Goal: Find specific page/section: Find specific page/section

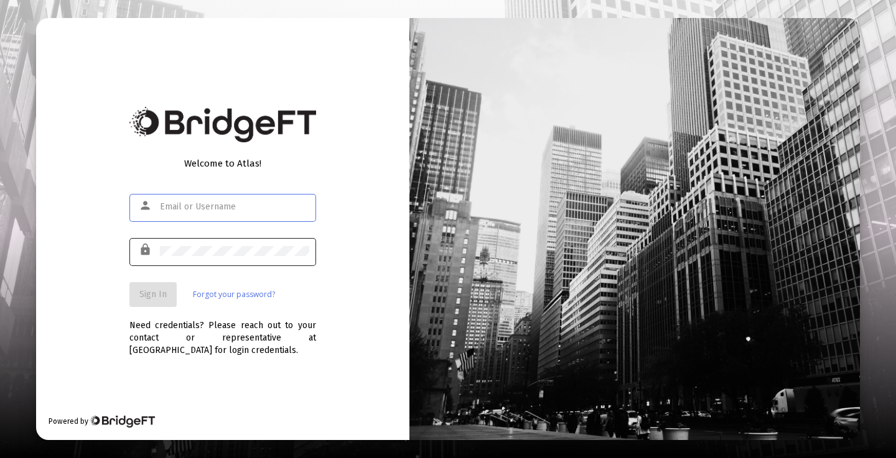
type input "[PERSON_NAME][EMAIL_ADDRESS][DOMAIN_NAME]"
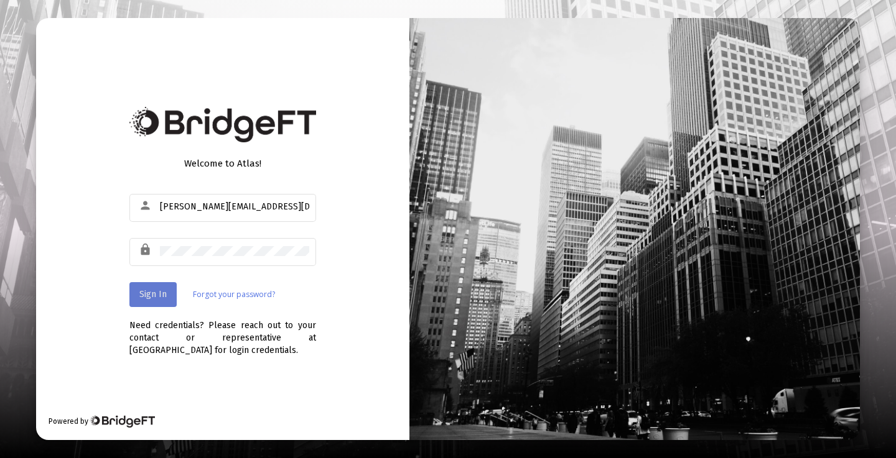
click at [162, 287] on button "Sign In" at bounding box center [152, 294] width 47 height 25
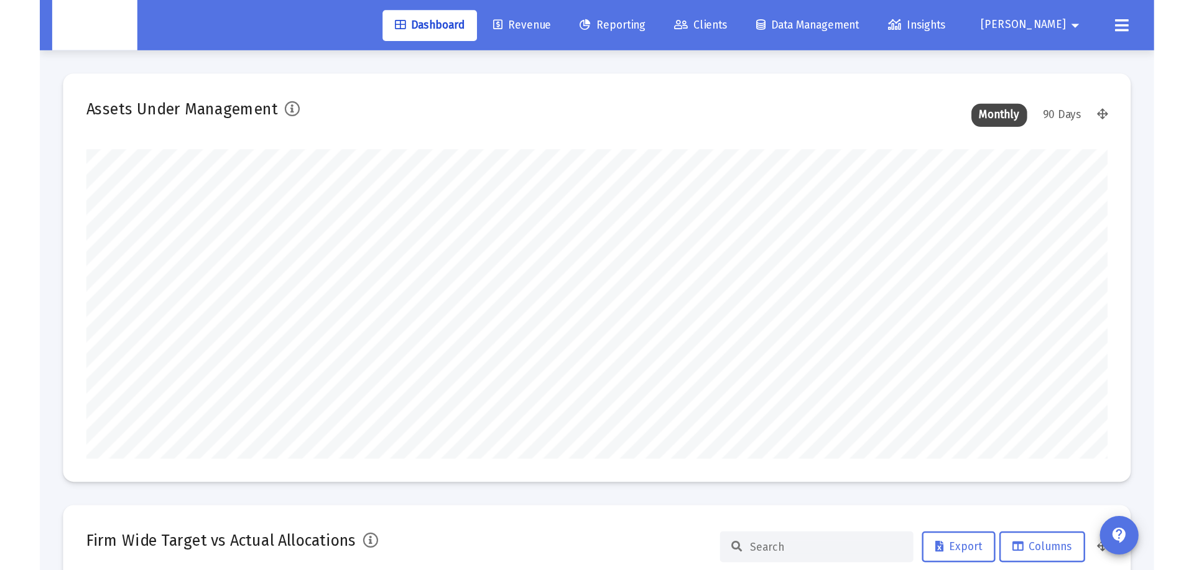
scroll to position [249, 442]
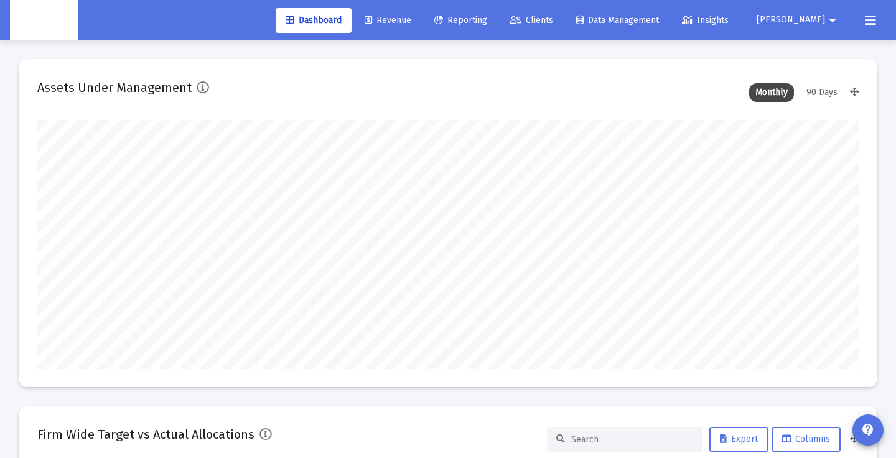
click at [553, 21] on span "Clients" at bounding box center [531, 20] width 43 height 11
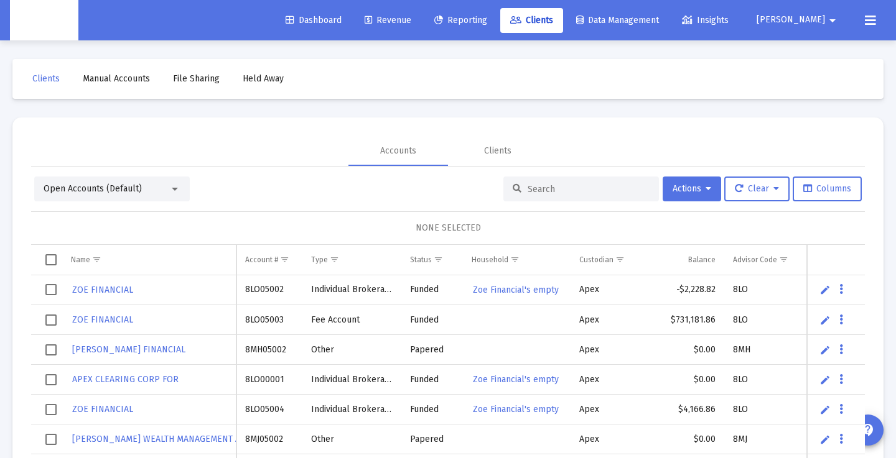
click at [527, 189] on input at bounding box center [588, 189] width 122 height 11
paste input "8MK05236"
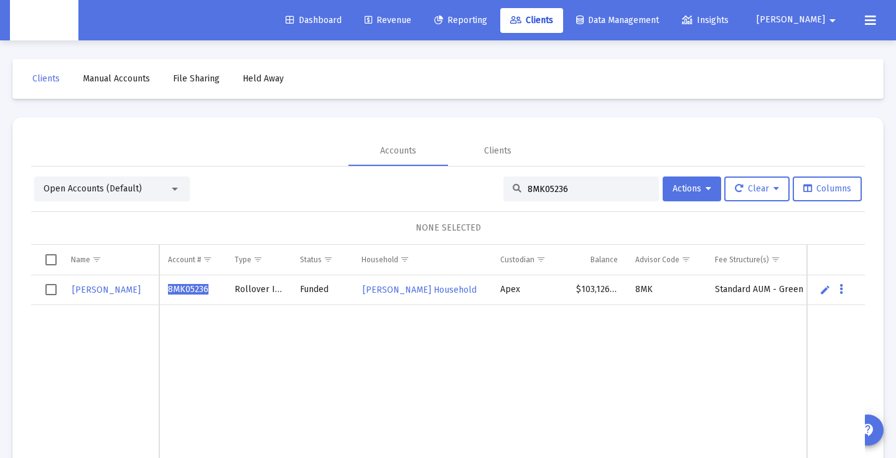
type input "8MK05236"
click at [188, 291] on span "8MK05236" at bounding box center [188, 289] width 40 height 11
copy span "8MK05236"
